Goal: Task Accomplishment & Management: Manage account settings

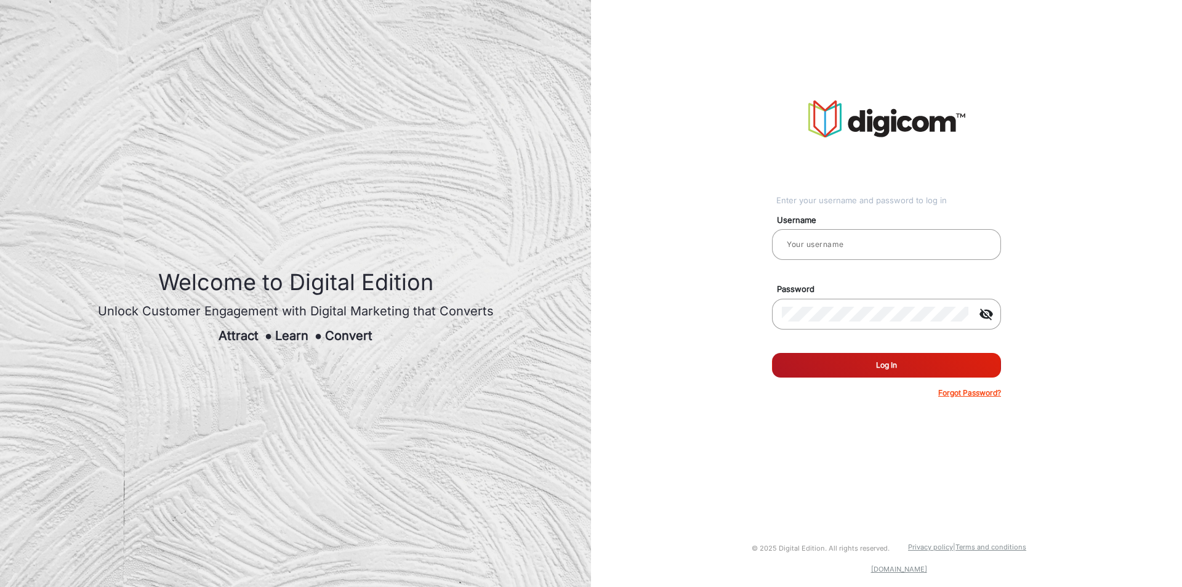
type input "chitra"
click at [868, 368] on button "Log In" at bounding box center [886, 365] width 229 height 25
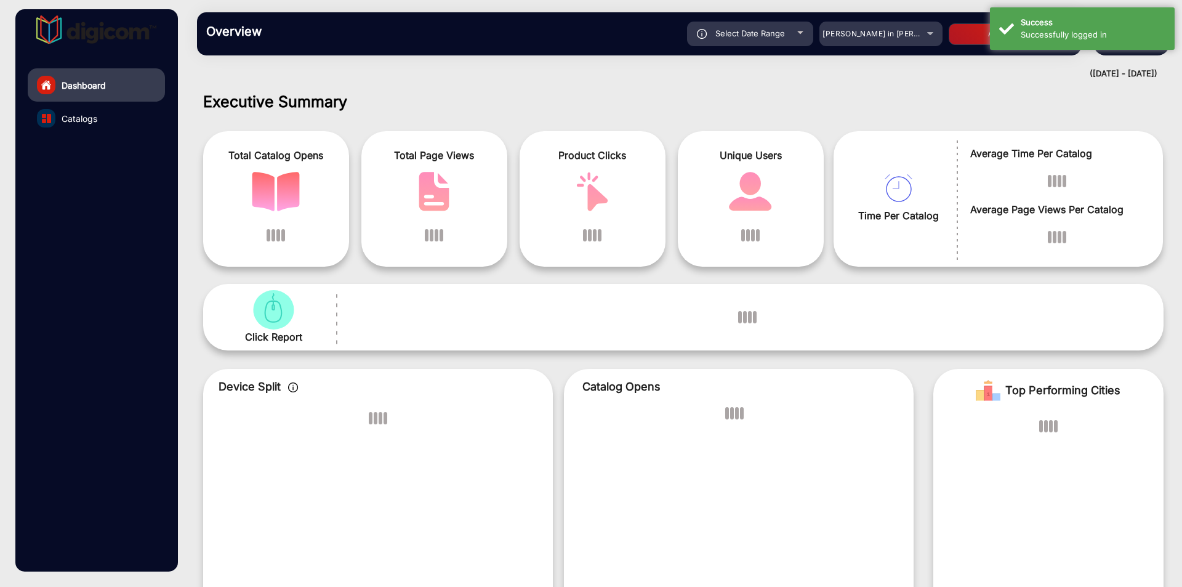
scroll to position [9, 0]
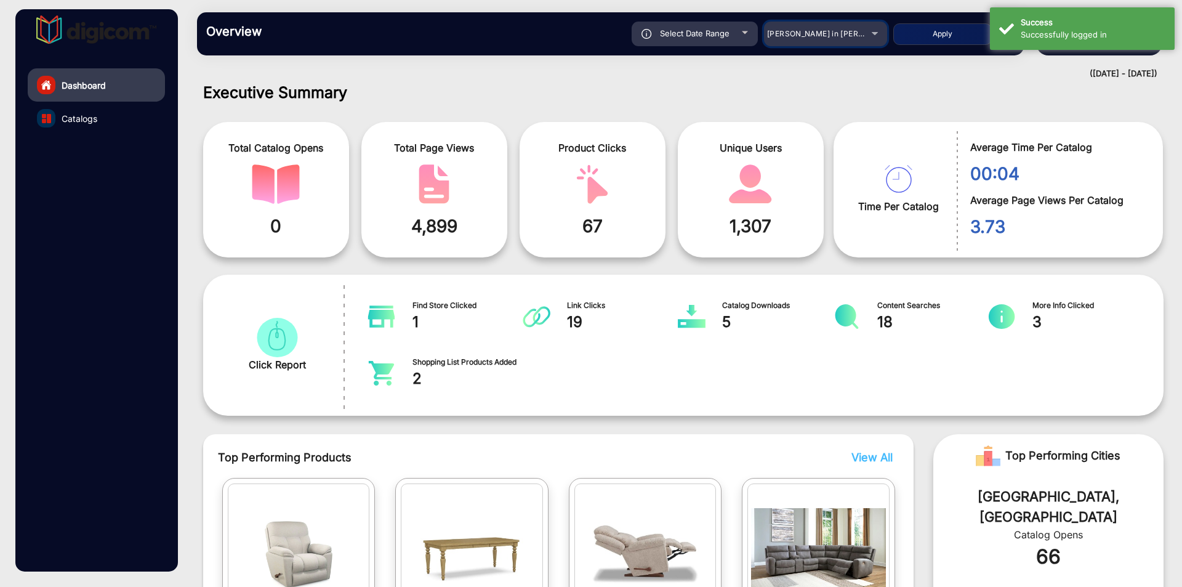
click at [876, 28] on div "[PERSON_NAME] in [PERSON_NAME]" at bounding box center [825, 33] width 123 height 15
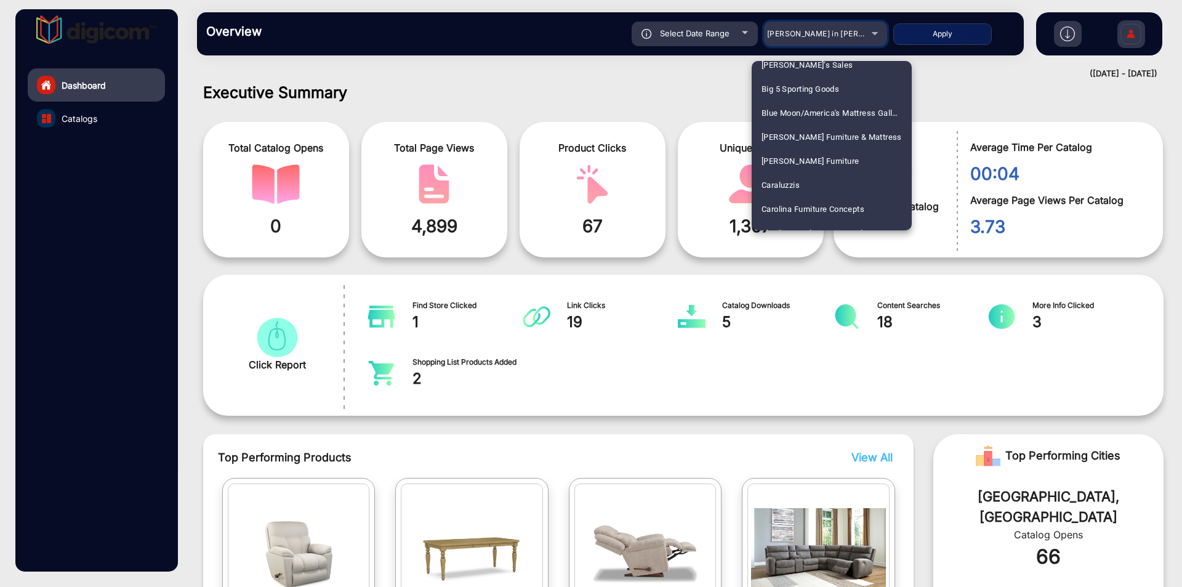
scroll to position [750, 0]
click at [770, 36] on div at bounding box center [591, 293] width 1182 height 587
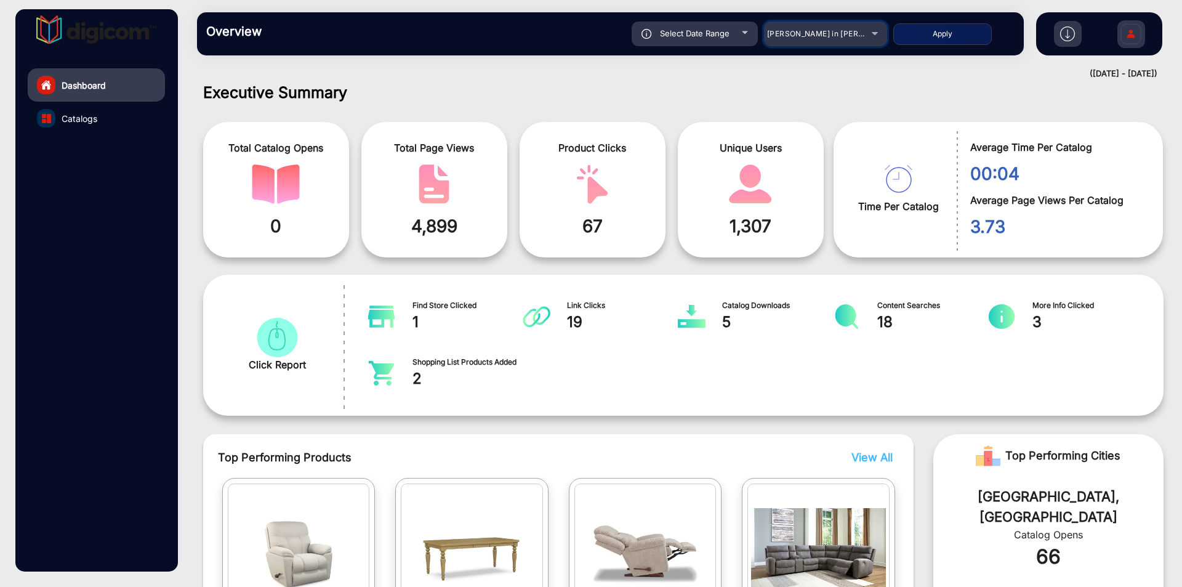
click at [876, 36] on div "[PERSON_NAME] in [PERSON_NAME]" at bounding box center [825, 33] width 123 height 15
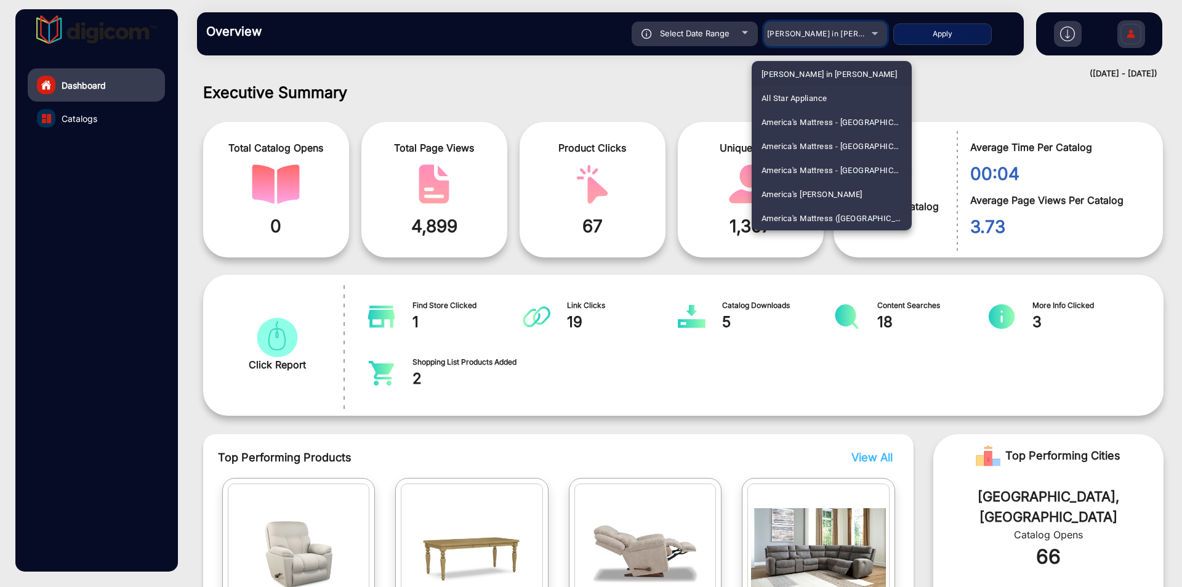
scroll to position [0, 0]
